Goal: Subscribe to service/newsletter

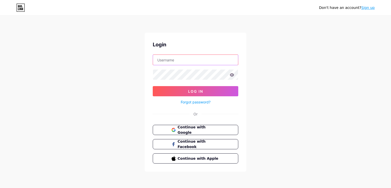
click at [162, 57] on input "text" at bounding box center [195, 60] width 85 height 10
click at [371, 8] on link "Sign up" at bounding box center [367, 8] width 13 height 4
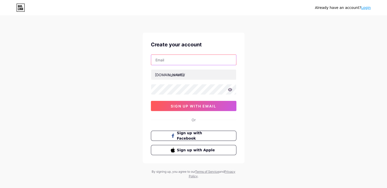
click at [174, 61] on input "text" at bounding box center [193, 60] width 85 height 10
type input "iamamitsd@gmail.com"
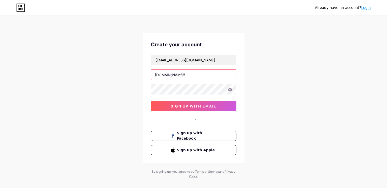
click at [191, 76] on input "text" at bounding box center [193, 75] width 85 height 10
type input "amit_sutradhar"
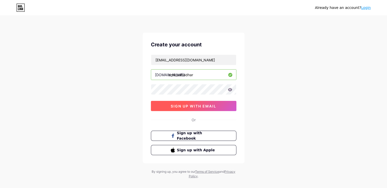
click at [188, 109] on button "sign up with email" at bounding box center [194, 106] width 86 height 10
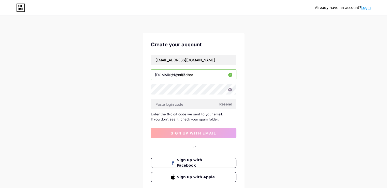
click at [227, 104] on span "Resend" at bounding box center [226, 103] width 13 height 5
click at [160, 105] on input "text" at bounding box center [193, 104] width 85 height 10
paste input "306603"
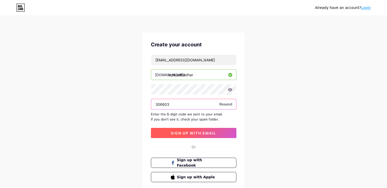
type input "306603"
click at [176, 132] on span "sign up with email" at bounding box center [194, 133] width 46 height 4
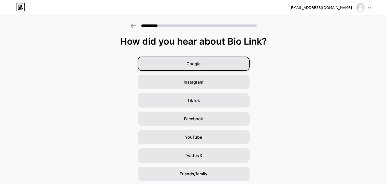
click at [208, 68] on div "Google" at bounding box center [194, 64] width 112 height 14
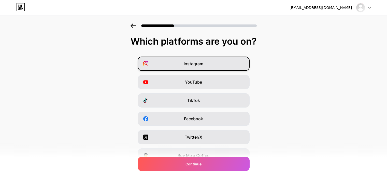
click at [208, 68] on div "Instagram" at bounding box center [194, 64] width 112 height 14
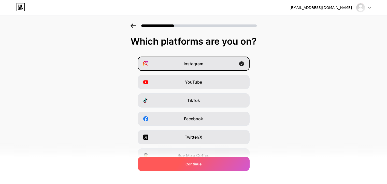
click at [198, 168] on div "Continue" at bounding box center [194, 164] width 112 height 14
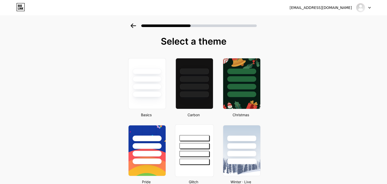
click at [197, 87] on div at bounding box center [194, 87] width 29 height 6
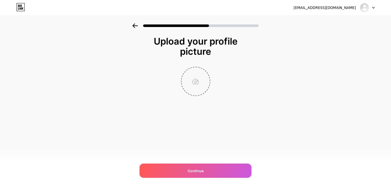
click at [200, 78] on input "file" at bounding box center [196, 81] width 28 height 28
type input "C:\fakepath\Amit Sutradhar.jpg"
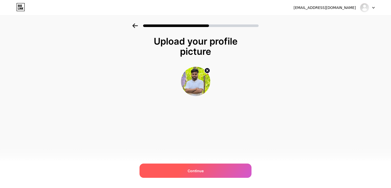
click at [204, 170] on div "Continue" at bounding box center [196, 171] width 112 height 14
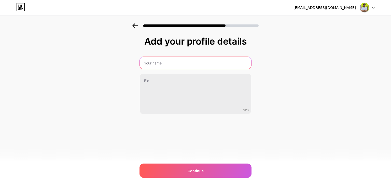
click at [162, 63] on input "text" at bounding box center [196, 63] width 112 height 12
type input "[PERSON_NAME]"
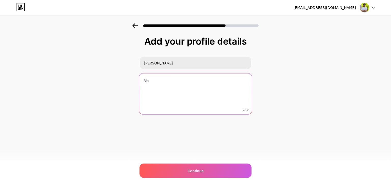
click at [167, 80] on textarea at bounding box center [195, 94] width 113 height 42
click at [158, 80] on textarea at bounding box center [195, 94] width 113 height 42
paste textarea "Hello! I’m Amit Sutradhar, a dedicated full-time freelancer with over 3 years o…"
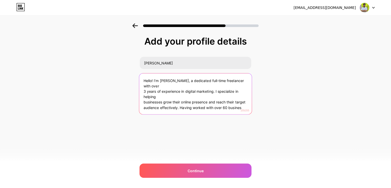
drag, startPoint x: 179, startPoint y: 108, endPoint x: 274, endPoint y: 119, distance: 95.9
click at [274, 119] on div "Add your profile details Amit Sutradhar Hello! I’m Amit Sutradhar, a dedicated …" at bounding box center [195, 81] width 391 height 116
click at [143, 103] on textarea "Hello! I’m Amit Sutradhar, a dedicated full-time freelancer with over 3 years o…" at bounding box center [195, 94] width 113 height 42
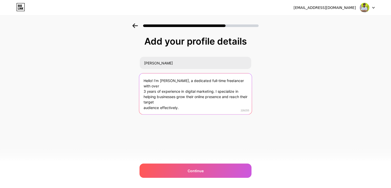
click at [145, 108] on textarea "Hello! I’m Amit Sutradhar, a dedicated full-time freelancer with over 3 years o…" at bounding box center [195, 94] width 113 height 42
click at [144, 107] on textarea "Hello! I’m Amit Sutradhar, a dedicated full-time freelancer with over 3 years o…" at bounding box center [195, 94] width 113 height 42
click at [143, 92] on textarea "Hello! I’m Amit Sutradhar, a dedicated full-time freelancer with over 3 years o…" at bounding box center [195, 94] width 113 height 42
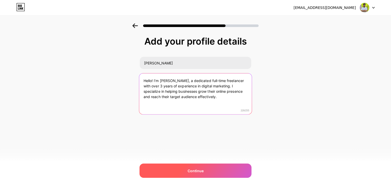
type textarea "Hello! I’m Amit Sutradhar, a dedicated full-time freelancer with over 3 years o…"
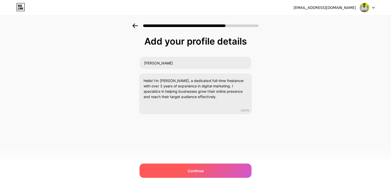
click at [205, 171] on div "Continue" at bounding box center [196, 171] width 112 height 14
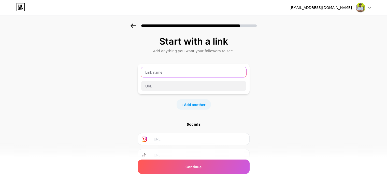
click at [176, 75] on input "text" at bounding box center [193, 72] width 105 height 10
type input "LinkedIn"
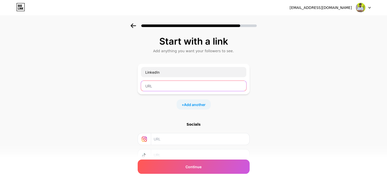
click at [157, 86] on input "text" at bounding box center [193, 86] width 105 height 10
paste input "[URL][DOMAIN_NAME]"
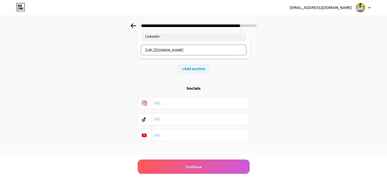
scroll to position [38, 0]
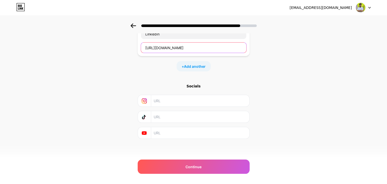
type input "[URL][DOMAIN_NAME]"
click at [173, 99] on input "text" at bounding box center [200, 100] width 92 height 11
paste input "https://www.instagram.com/iamamitsd/"
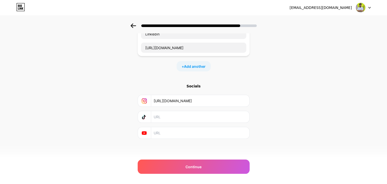
type input "https://www.instagram.com/iamamitsd/"
click at [166, 119] on input "text" at bounding box center [200, 116] width 92 height 11
paste input "https://www.instagram.com/iamamitsd/"
type input "https://www.instagram.com/iamamitsd/"
click at [167, 129] on input "text" at bounding box center [200, 132] width 92 height 11
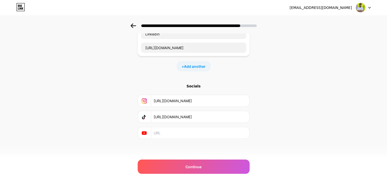
paste input "https://www.instagram.com/iamamitsd/"
type input "https://www.instagram.com/iamamitsd/"
drag, startPoint x: 177, startPoint y: 115, endPoint x: 193, endPoint y: 120, distance: 16.9
click at [193, 120] on input "https://www.instagram.com/iamamitsd/" at bounding box center [200, 116] width 92 height 11
type input "https://www.tiktok.com/iamamitsd/"
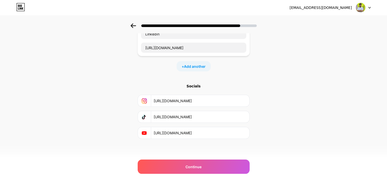
drag, startPoint x: 177, startPoint y: 132, endPoint x: 195, endPoint y: 138, distance: 18.5
click at [195, 138] on div "Start with a link Add anything you want your followers to see. LinkedIn https:/…" at bounding box center [194, 81] width 112 height 166
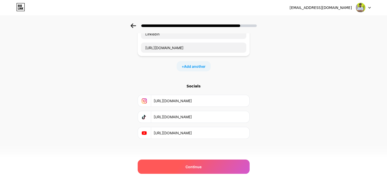
type input "[URL][DOMAIN_NAME]"
click at [194, 166] on span "Continue" at bounding box center [194, 166] width 16 height 5
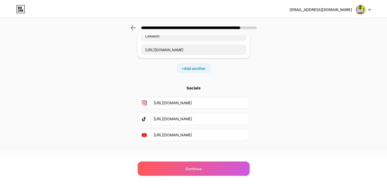
scroll to position [0, 0]
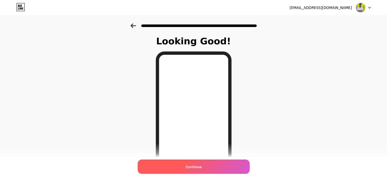
click at [208, 168] on div "Continue" at bounding box center [194, 166] width 112 height 14
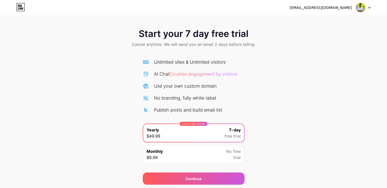
click at [214, 155] on div "Monthly $8.99 No free trial" at bounding box center [193, 154] width 101 height 18
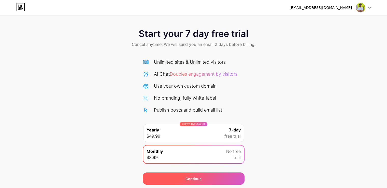
click at [205, 175] on div "Continue" at bounding box center [194, 178] width 102 height 12
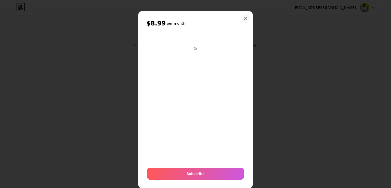
click at [243, 21] on div at bounding box center [245, 18] width 9 height 9
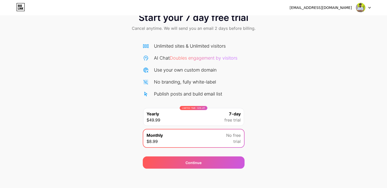
scroll to position [17, 0]
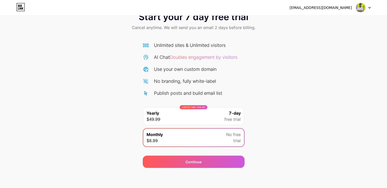
click at [359, 9] on img at bounding box center [361, 8] width 10 height 10
click at [368, 3] on div at bounding box center [363, 7] width 15 height 9
click at [369, 6] on div at bounding box center [363, 7] width 15 height 9
click at [369, 7] on icon at bounding box center [370, 8] width 3 height 2
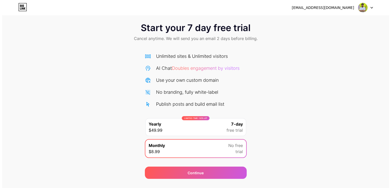
scroll to position [0, 0]
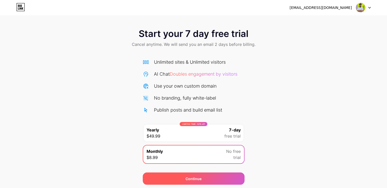
click at [195, 176] on div "Continue" at bounding box center [194, 178] width 16 height 5
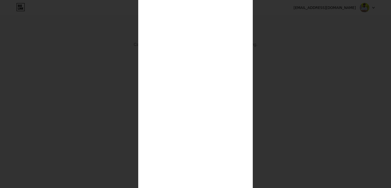
scroll to position [81, 0]
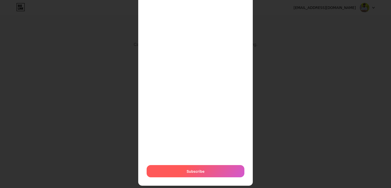
click at [187, 170] on span "Subscribe" at bounding box center [196, 171] width 18 height 5
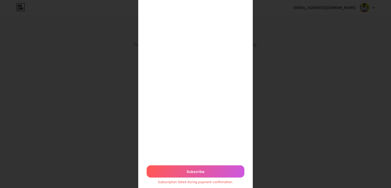
scroll to position [96, 0]
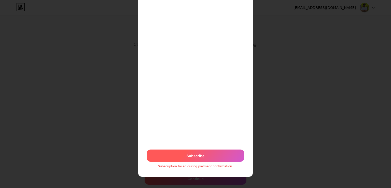
click at [182, 160] on div "Subscribe" at bounding box center [196, 156] width 98 height 12
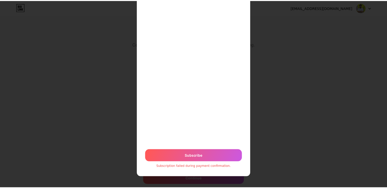
scroll to position [0, 0]
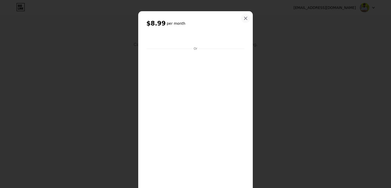
click at [245, 14] on div at bounding box center [245, 18] width 9 height 9
